Goal: Information Seeking & Learning: Learn about a topic

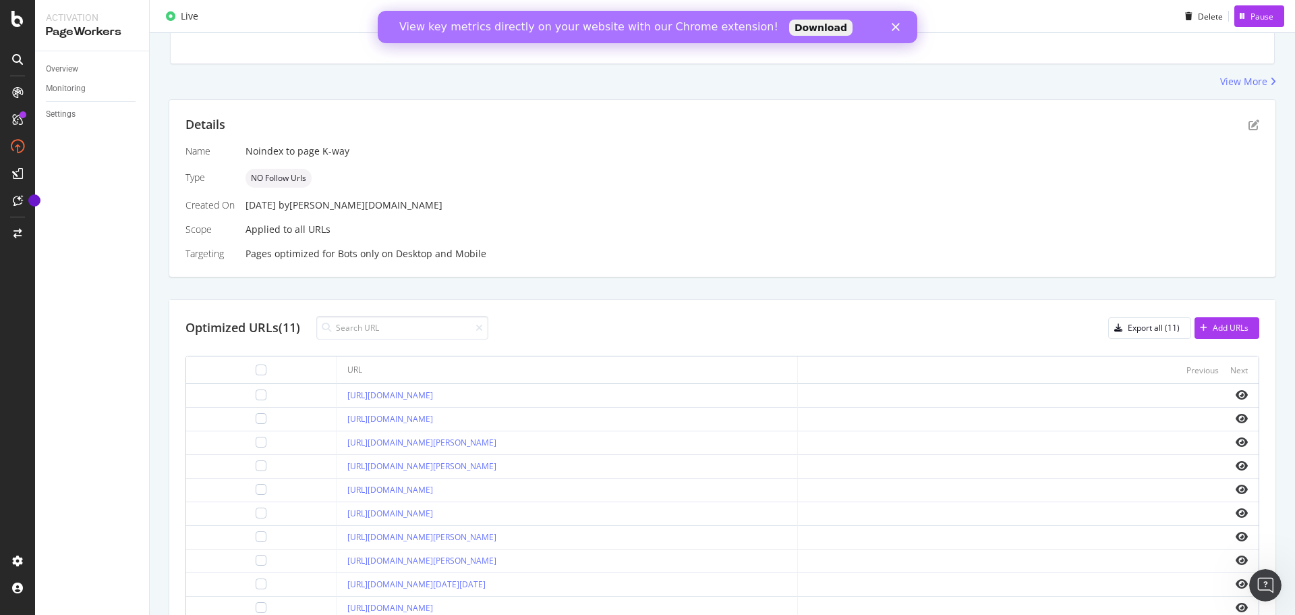
scroll to position [296, 0]
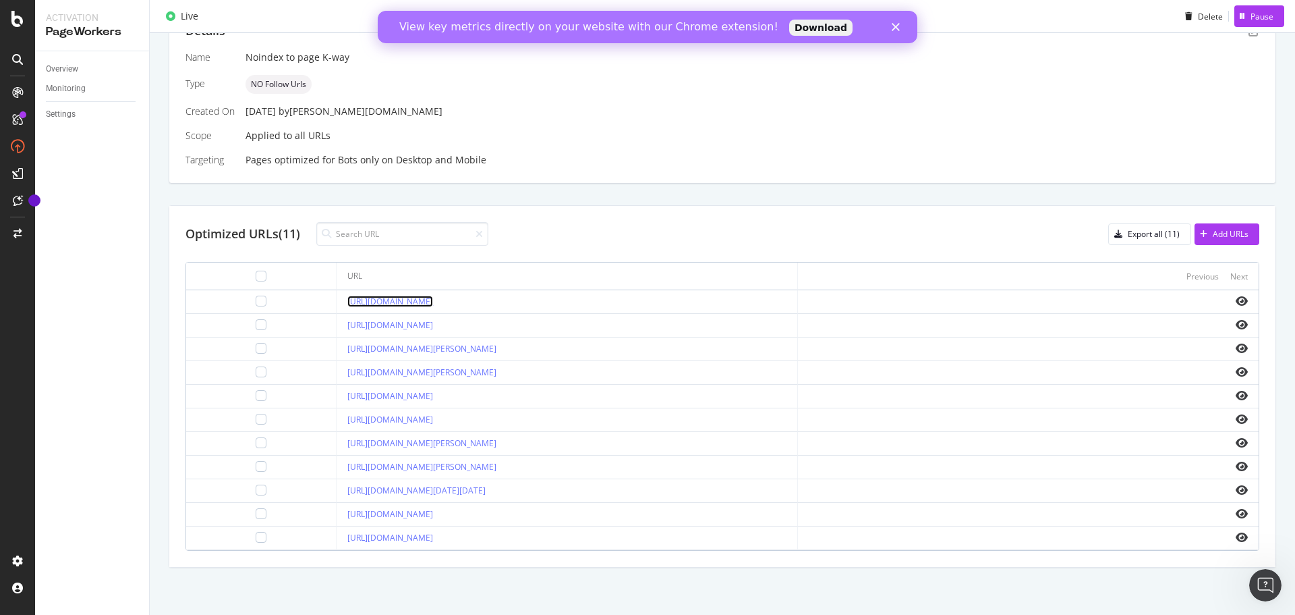
click at [433, 305] on link "[URL][DOMAIN_NAME]" at bounding box center [390, 300] width 86 height 11
click at [688, 229] on div "Optimized URLs (11) Export all (11) Add URLs" at bounding box center [723, 234] width 1074 height 24
click at [72, 354] on div "Overview Monitoring Settings" at bounding box center [92, 332] width 114 height 563
